Goal: Transaction & Acquisition: Book appointment/travel/reservation

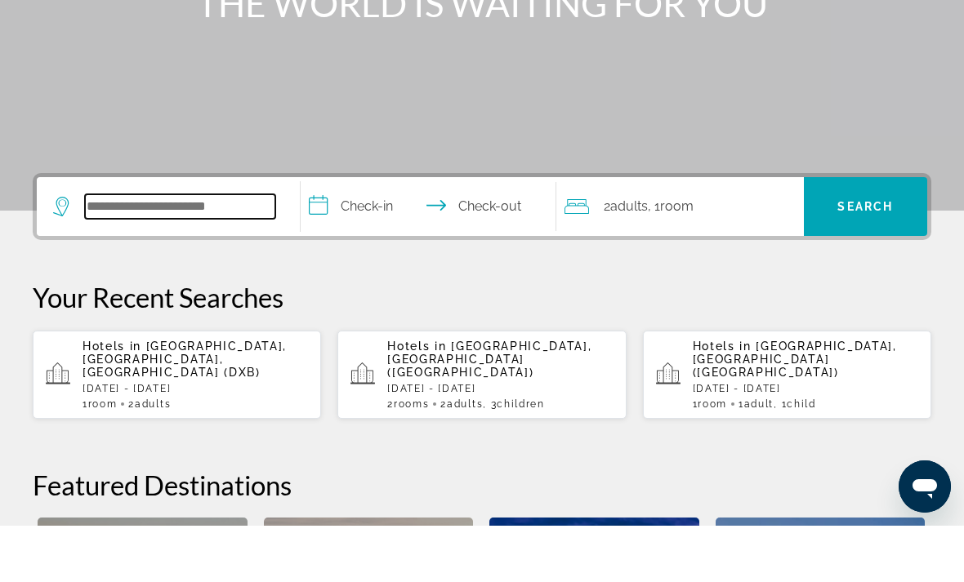
scroll to position [223, 0]
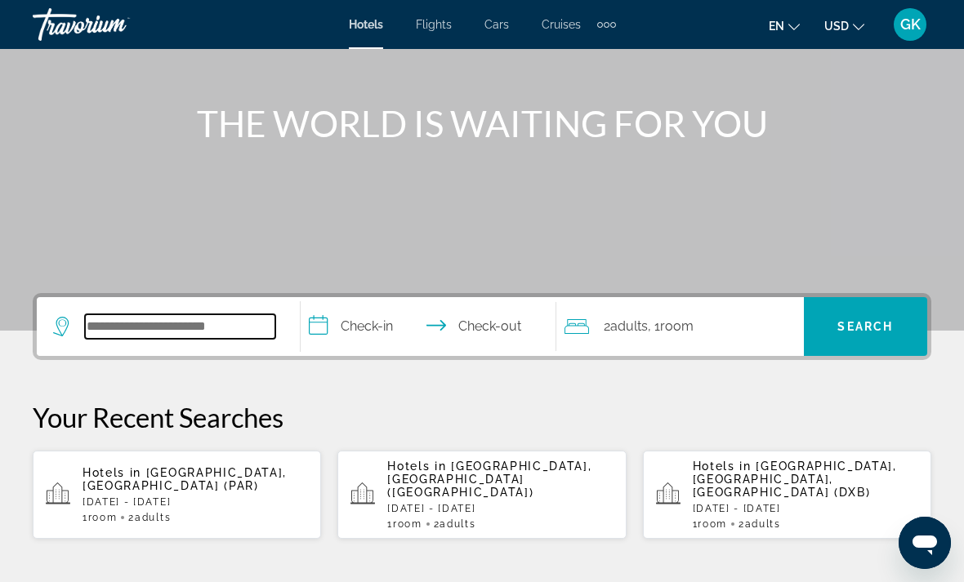
click at [181, 324] on input "Search widget" at bounding box center [180, 326] width 190 height 24
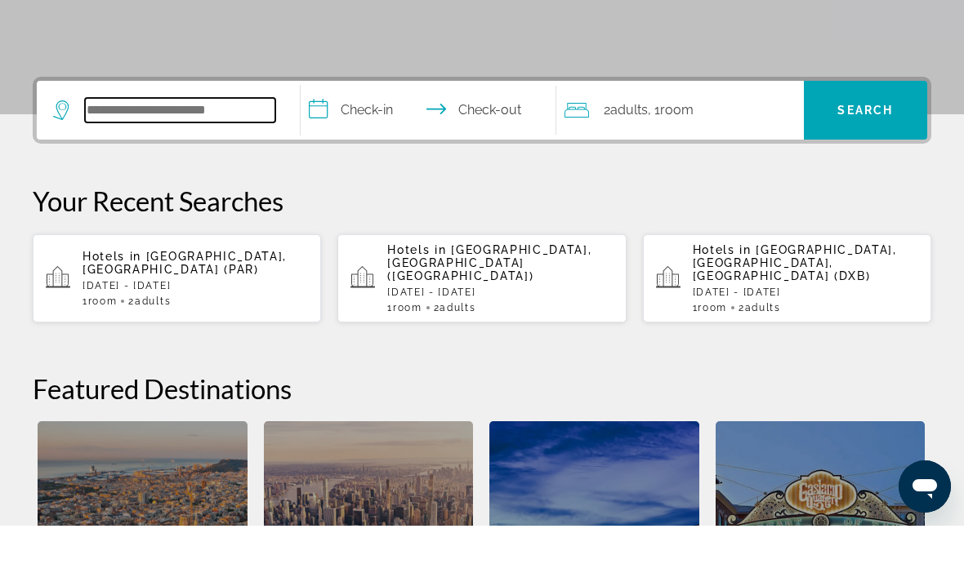
scroll to position [343, 0]
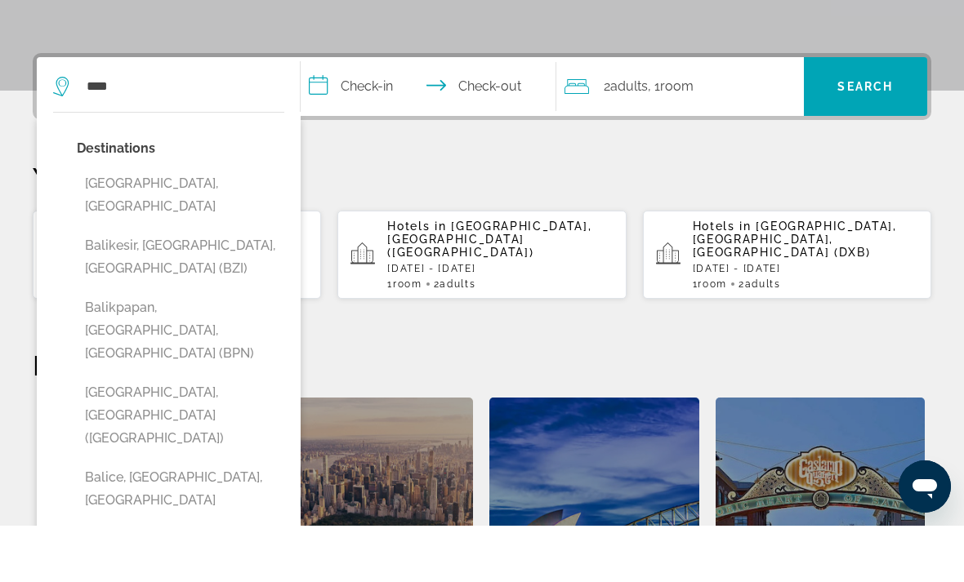
click at [154, 225] on button "Bali Island, Indonesia" at bounding box center [180, 252] width 207 height 54
type input "**********"
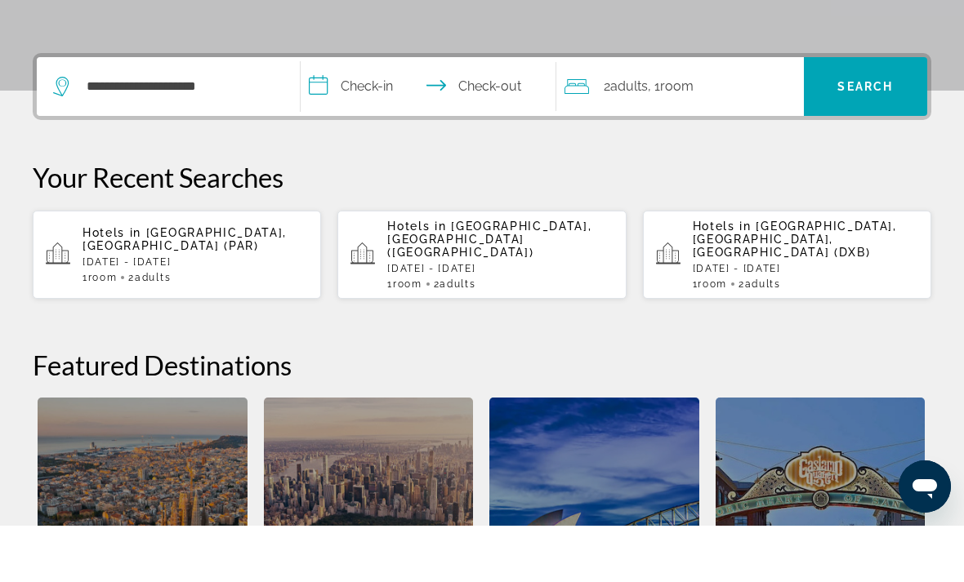
click at [320, 114] on input "**********" at bounding box center [432, 146] width 262 height 64
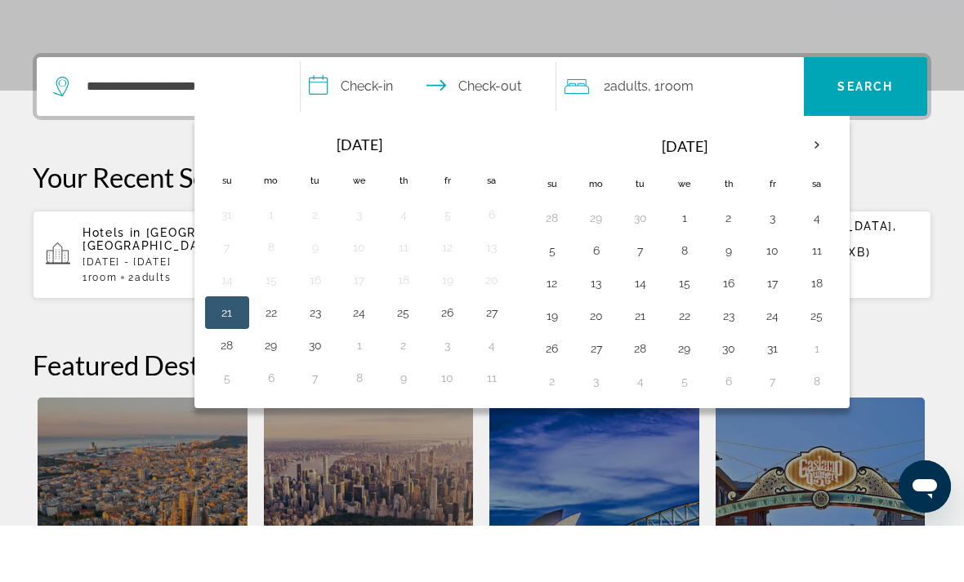
scroll to position [399, 0]
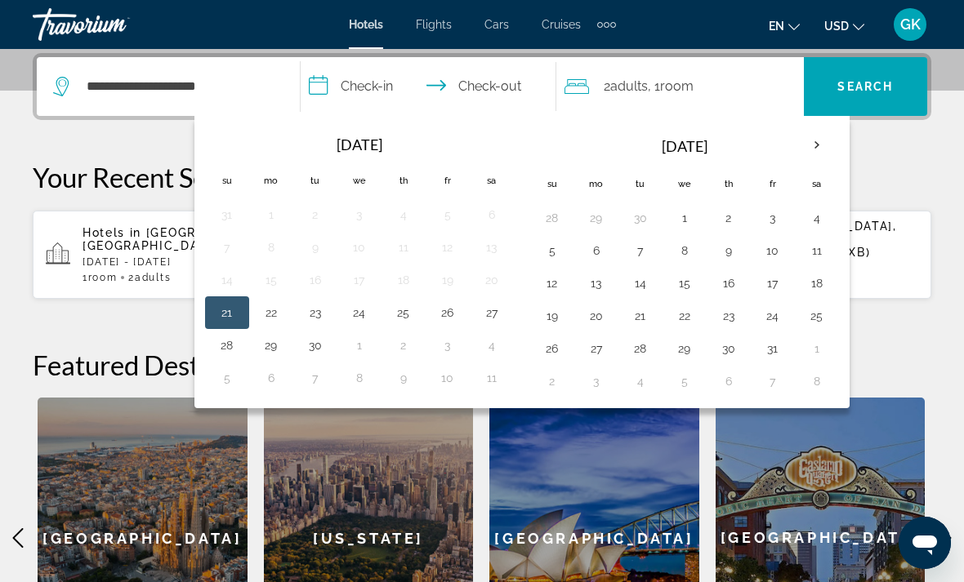
click at [586, 249] on button "6" at bounding box center [596, 250] width 26 height 23
click at [814, 249] on button "11" at bounding box center [817, 250] width 26 height 23
type input "**********"
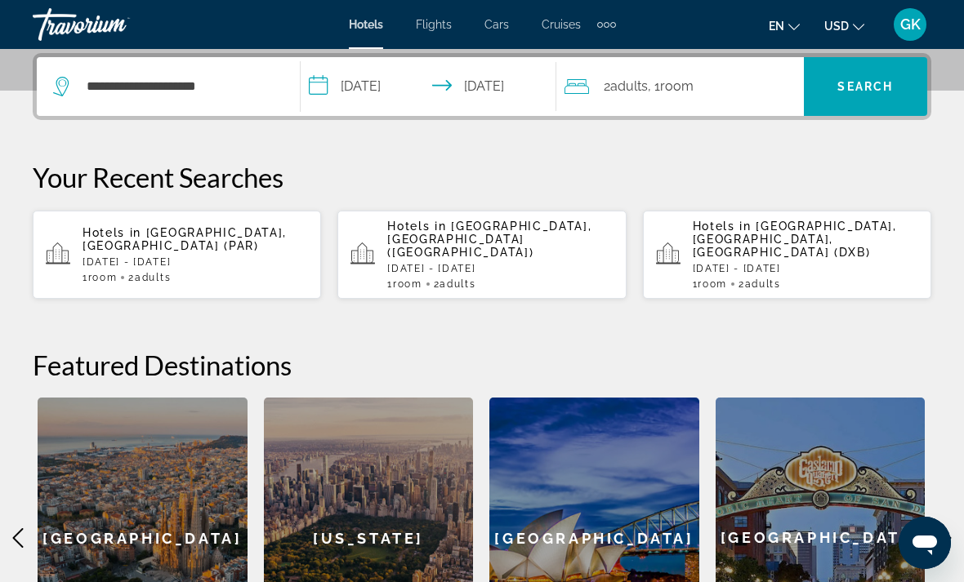
click at [884, 95] on span "Search widget" at bounding box center [865, 86] width 123 height 39
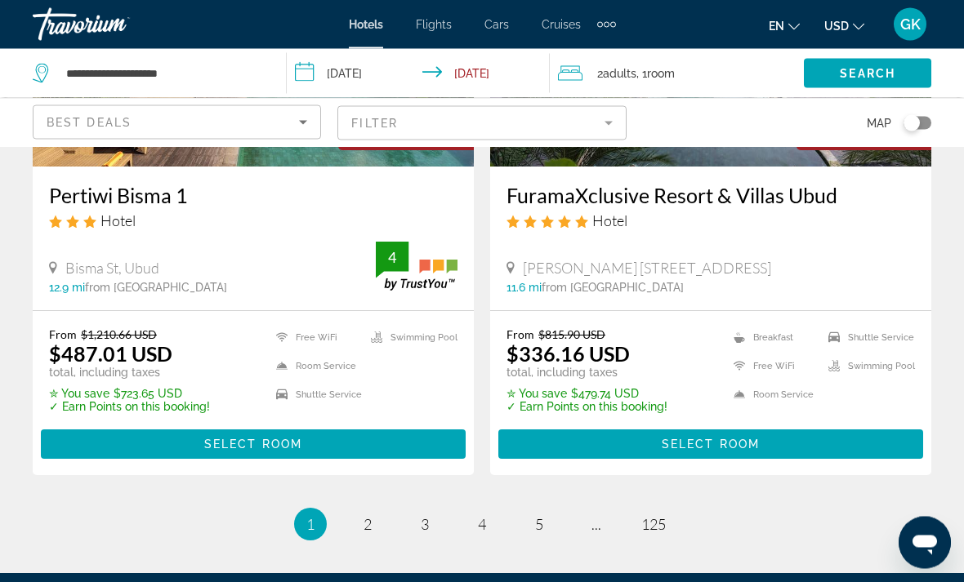
scroll to position [3318, 0]
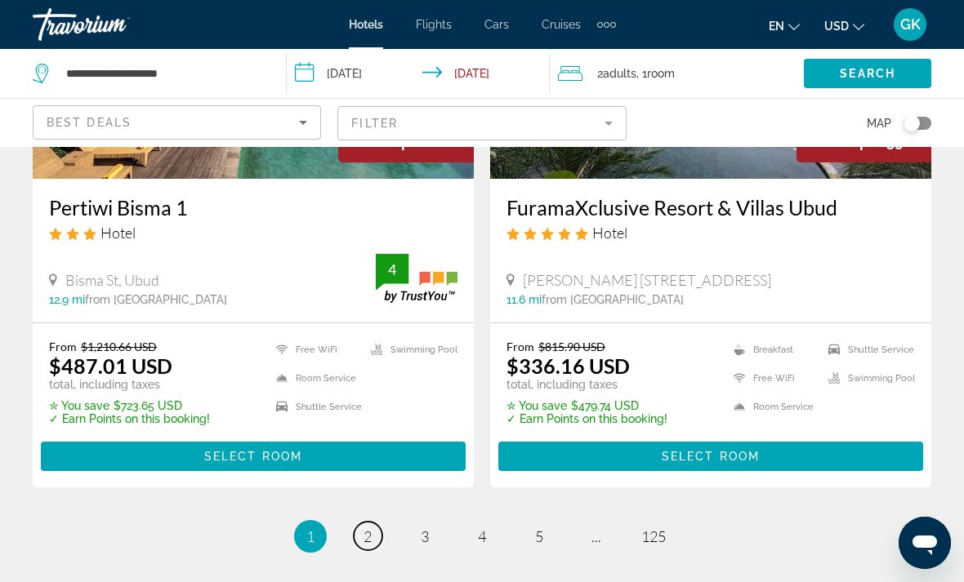
click at [372, 527] on link "page 2" at bounding box center [368, 536] width 29 height 29
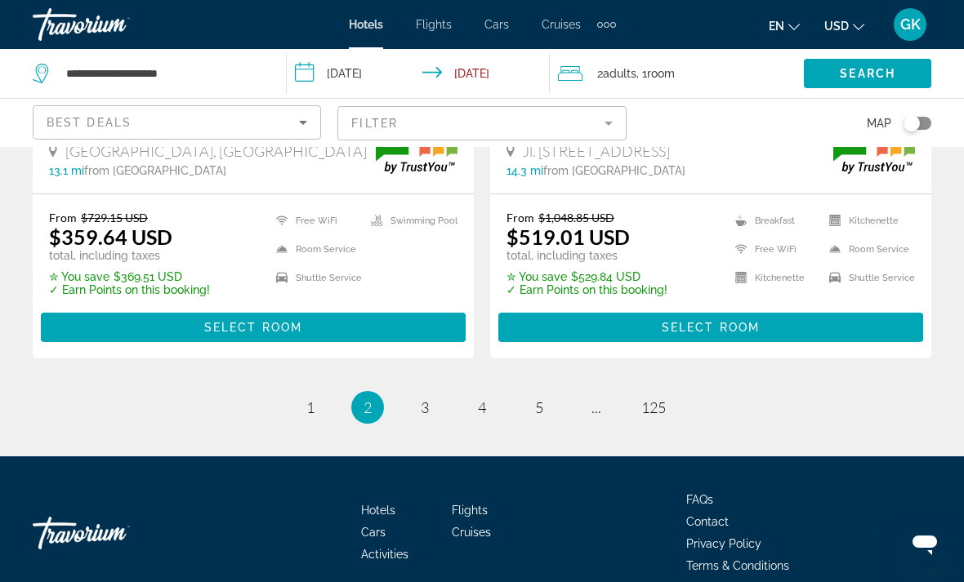
scroll to position [3430, 0]
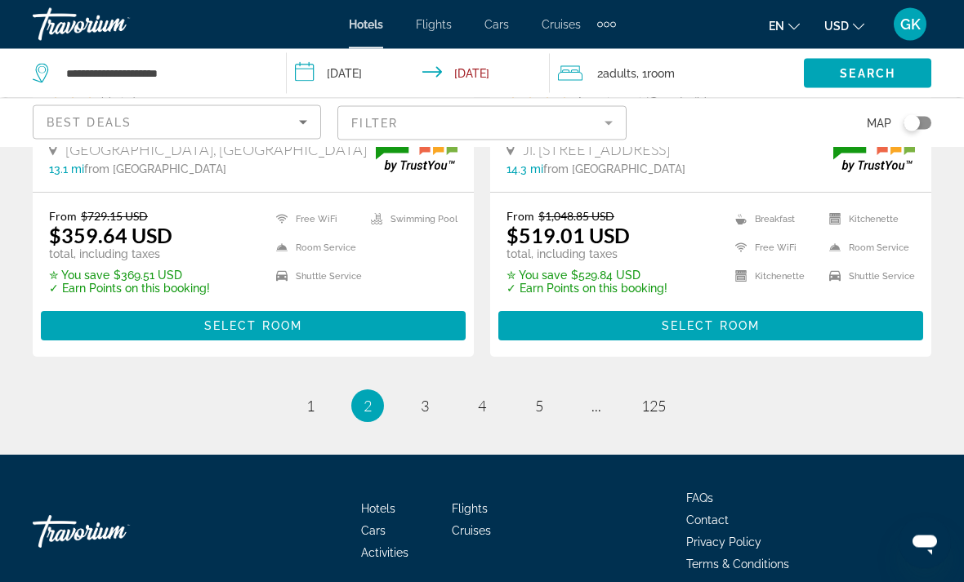
click at [444, 399] on ul "2 / 125 page 1 You're on page 2 page 3 page 4 page 5 page ... page 125" at bounding box center [482, 406] width 898 height 33
click at [428, 402] on span "3" at bounding box center [425, 407] width 8 height 18
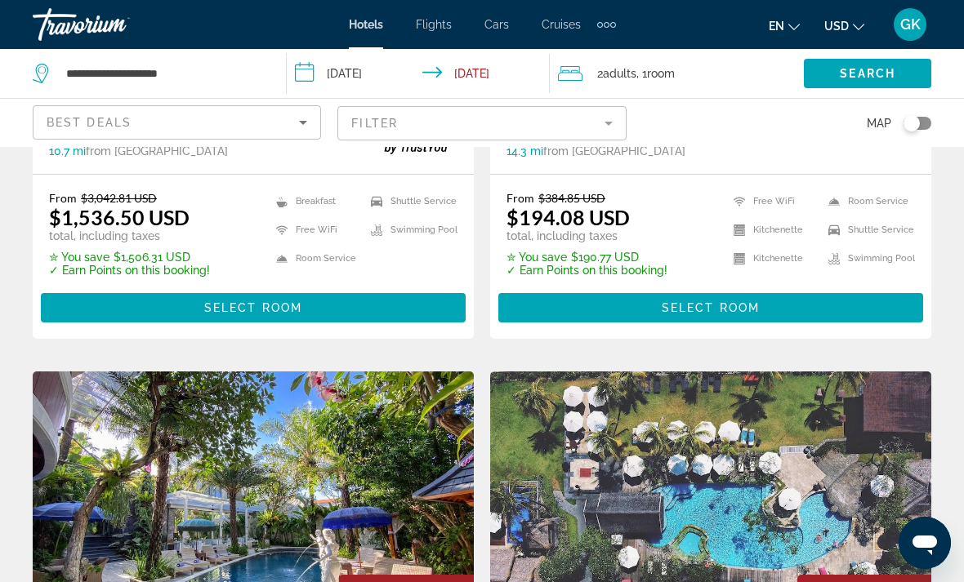
scroll to position [1062, 0]
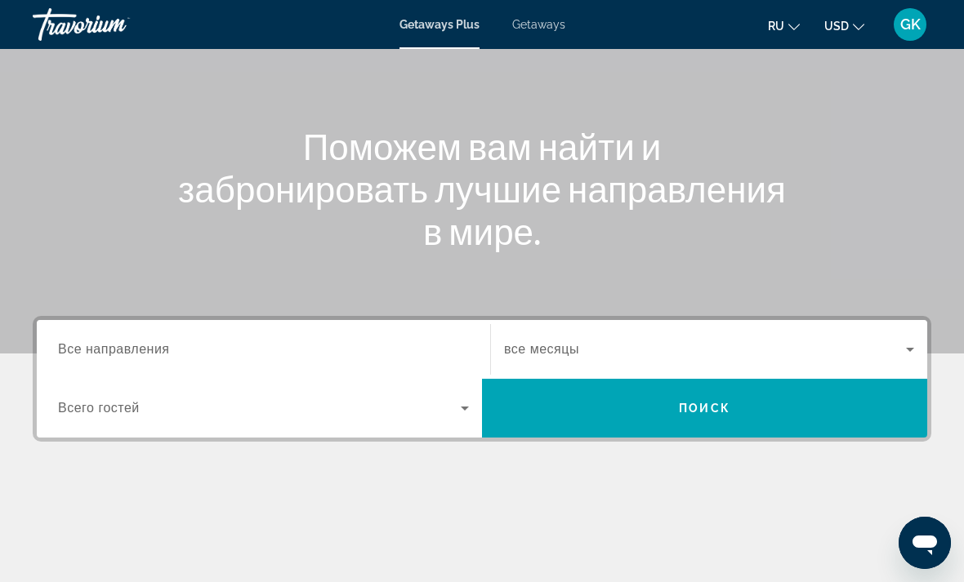
click at [100, 348] on span "Все направления" at bounding box center [114, 349] width 112 height 14
click at [100, 348] on input "Destination Все направления" at bounding box center [263, 351] width 411 height 20
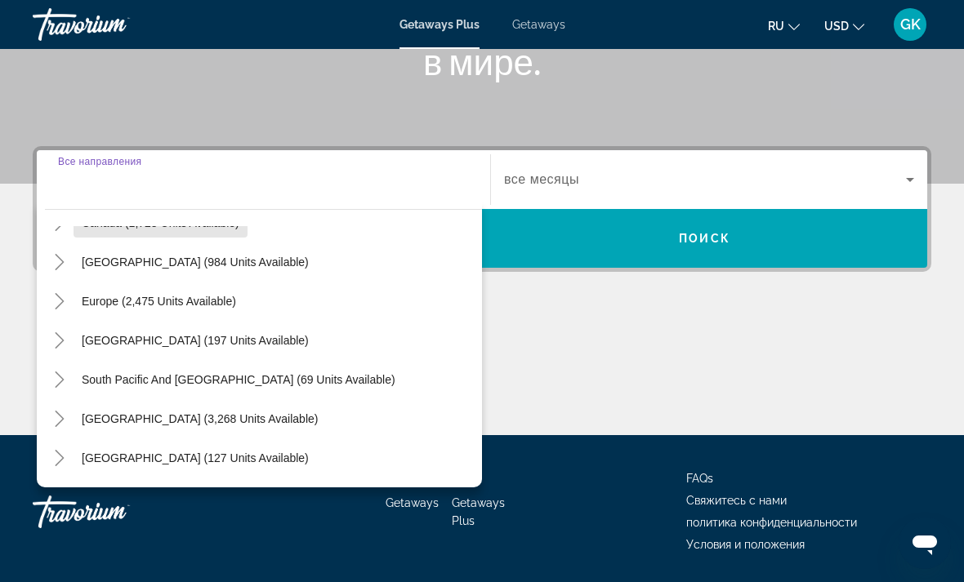
scroll to position [150, 0]
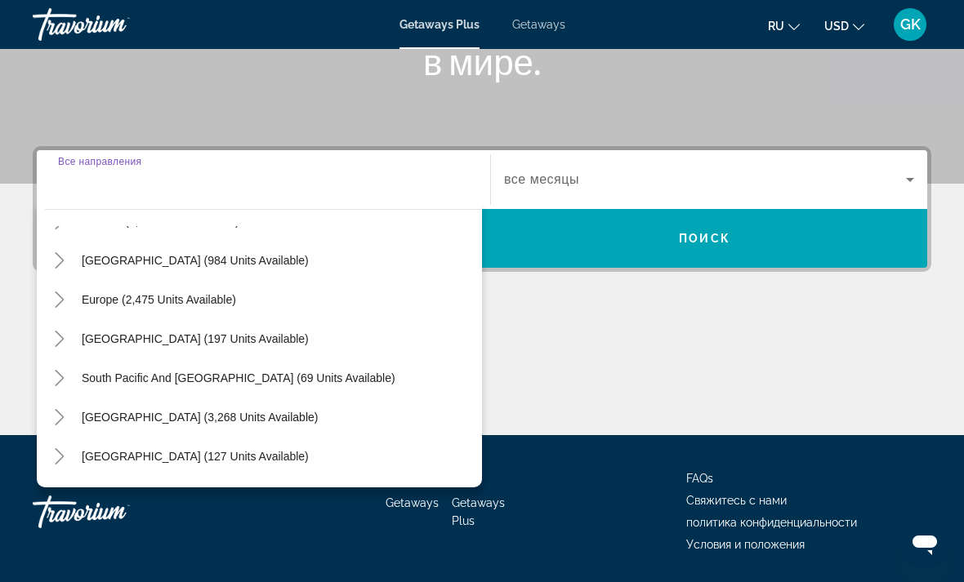
click at [107, 338] on span "Australia (197 units available)" at bounding box center [195, 338] width 227 height 13
type input "**********"
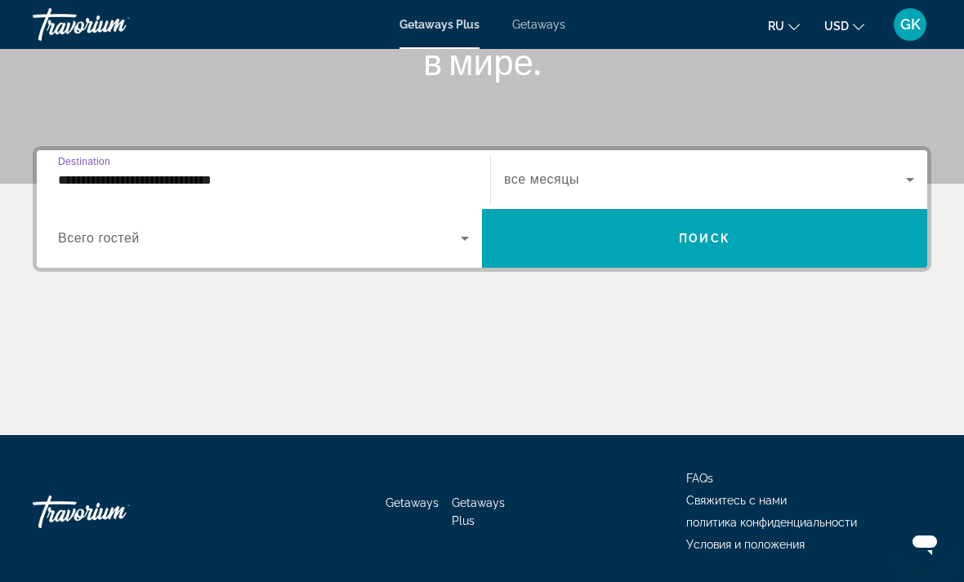
click at [74, 180] on input "**********" at bounding box center [263, 181] width 411 height 20
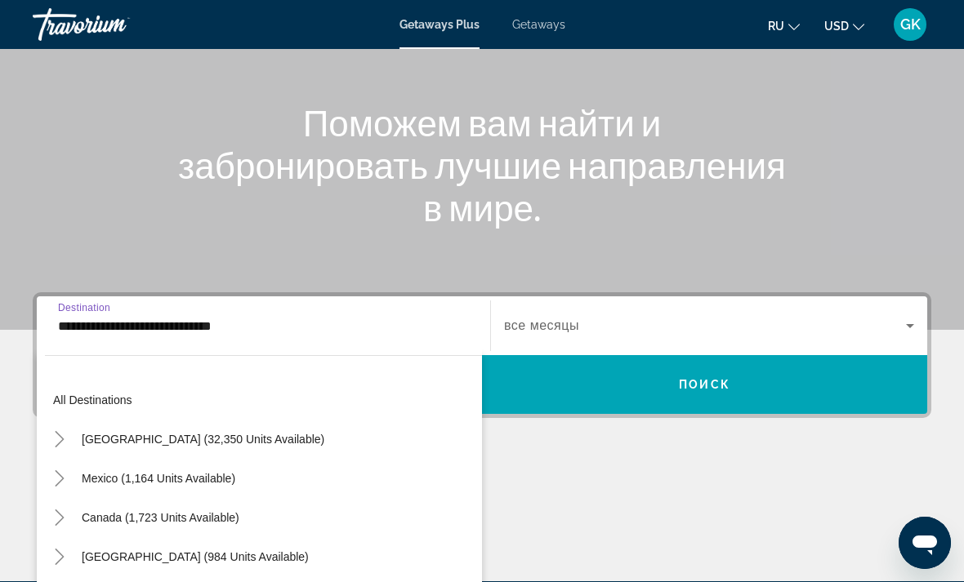
scroll to position [0, 0]
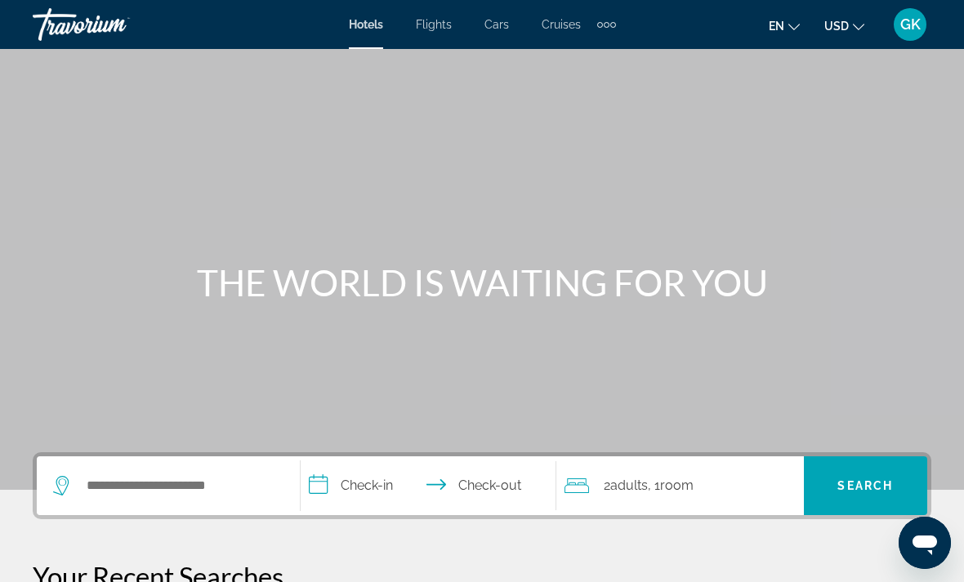
click at [439, 27] on span "Flights" at bounding box center [434, 24] width 36 height 13
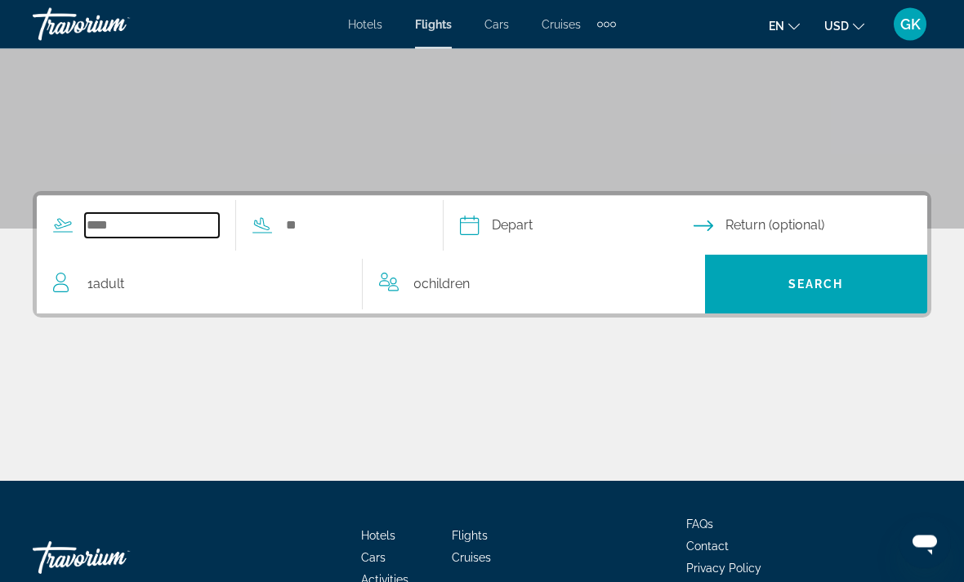
click at [91, 219] on input "Search widget" at bounding box center [152, 226] width 134 height 24
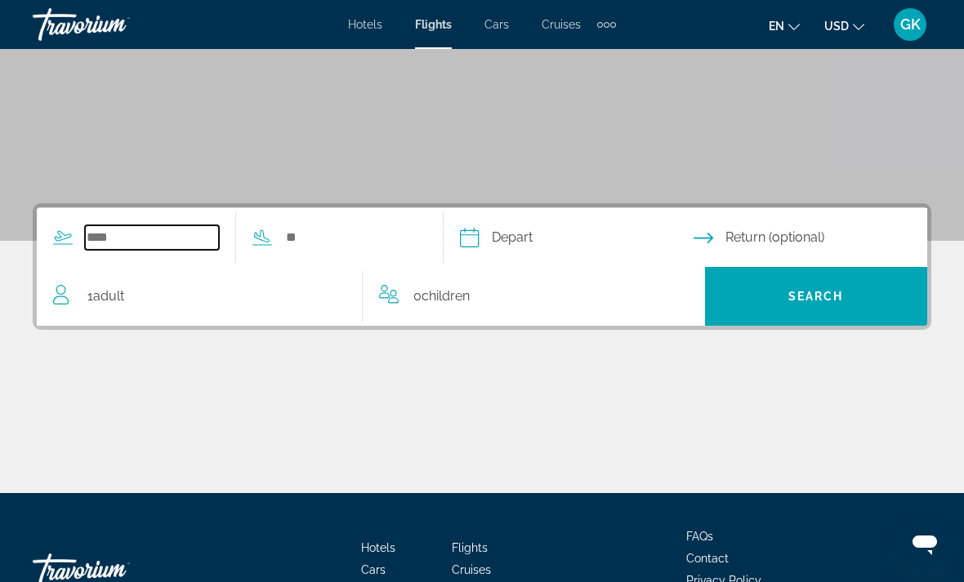
scroll to position [6, 0]
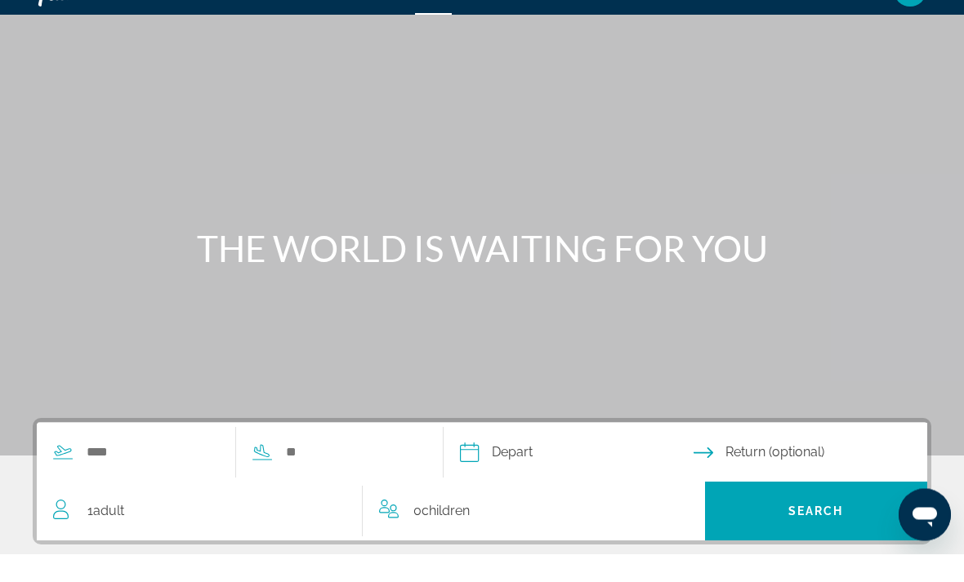
click at [22, 172] on div "Main content" at bounding box center [482, 239] width 964 height 490
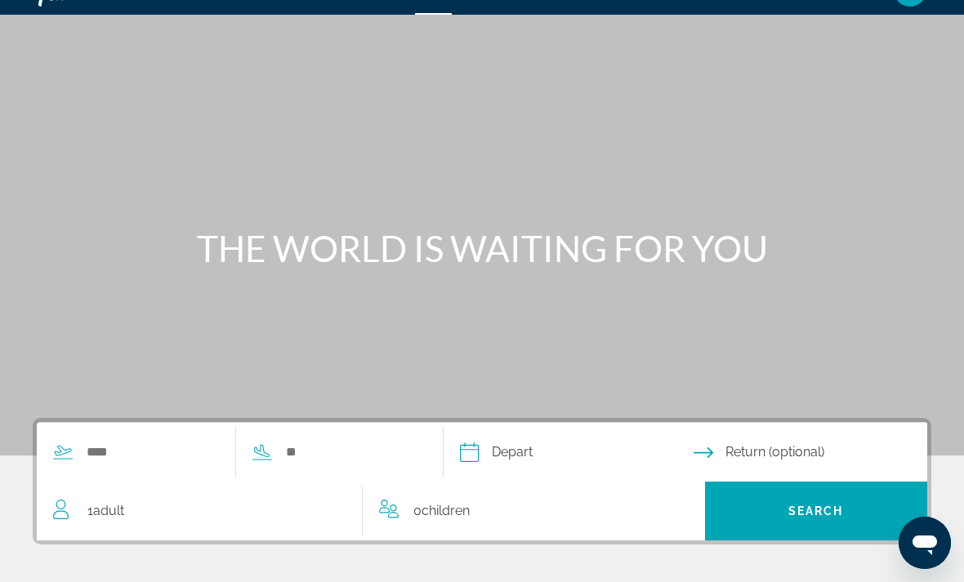
click at [60, 451] on icon "Search widget" at bounding box center [63, 453] width 20 height 20
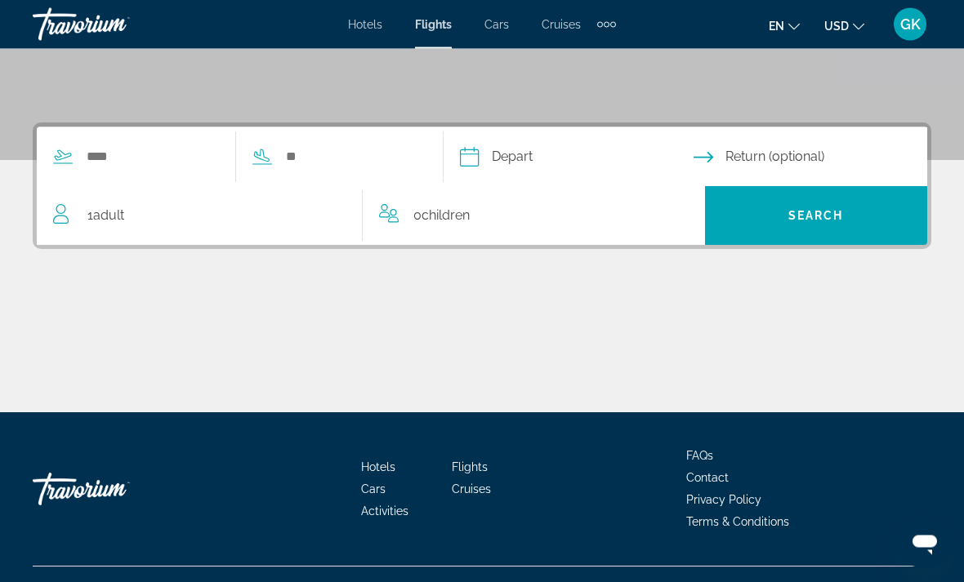
scroll to position [360, 0]
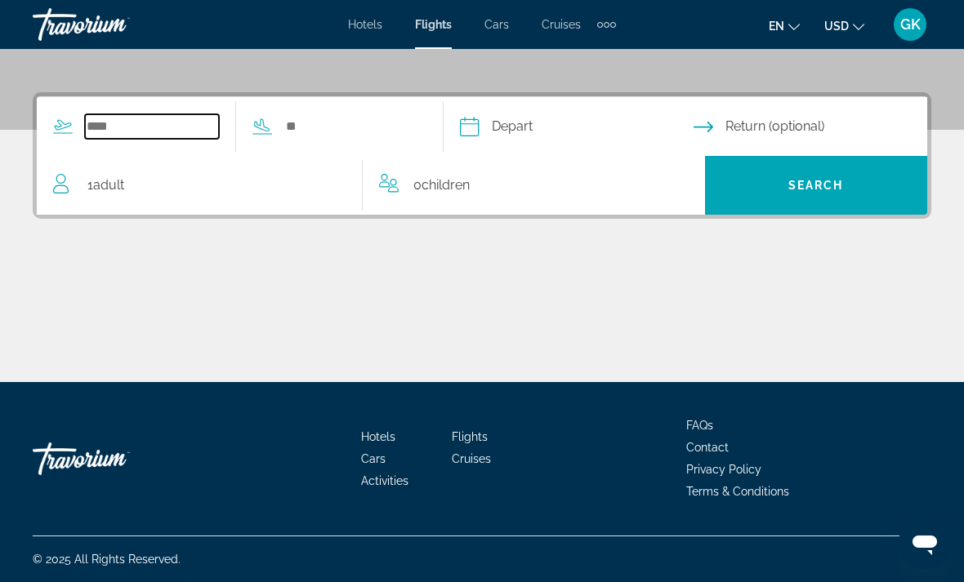
click at [154, 123] on input "Search widget" at bounding box center [152, 126] width 134 height 24
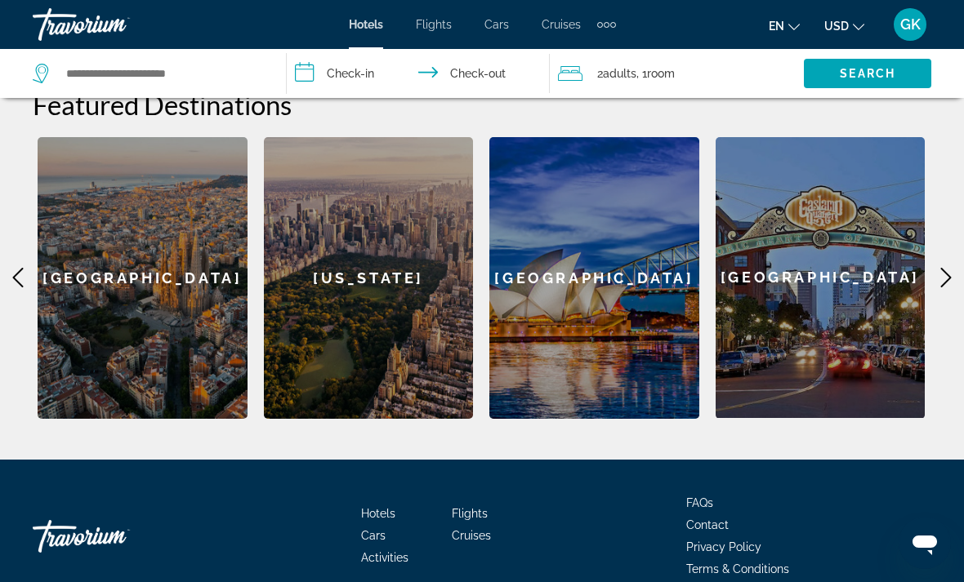
scroll to position [670, 0]
